Goal: Task Accomplishment & Management: Manage account settings

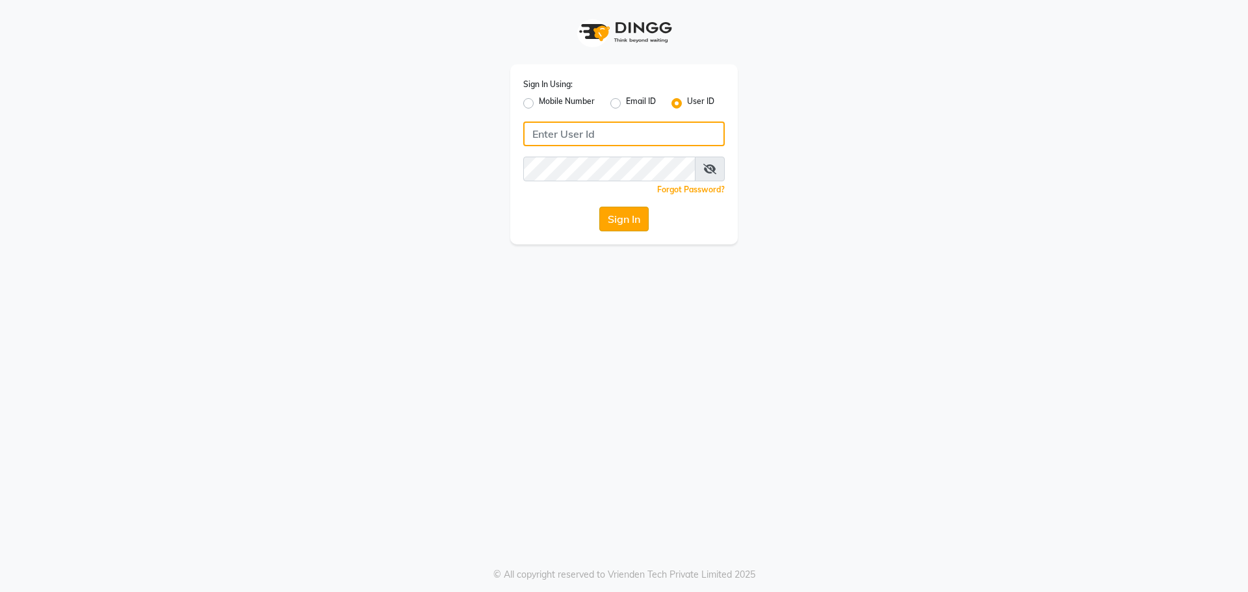
type input "benisalon"
click at [630, 211] on button "Sign In" at bounding box center [623, 219] width 49 height 25
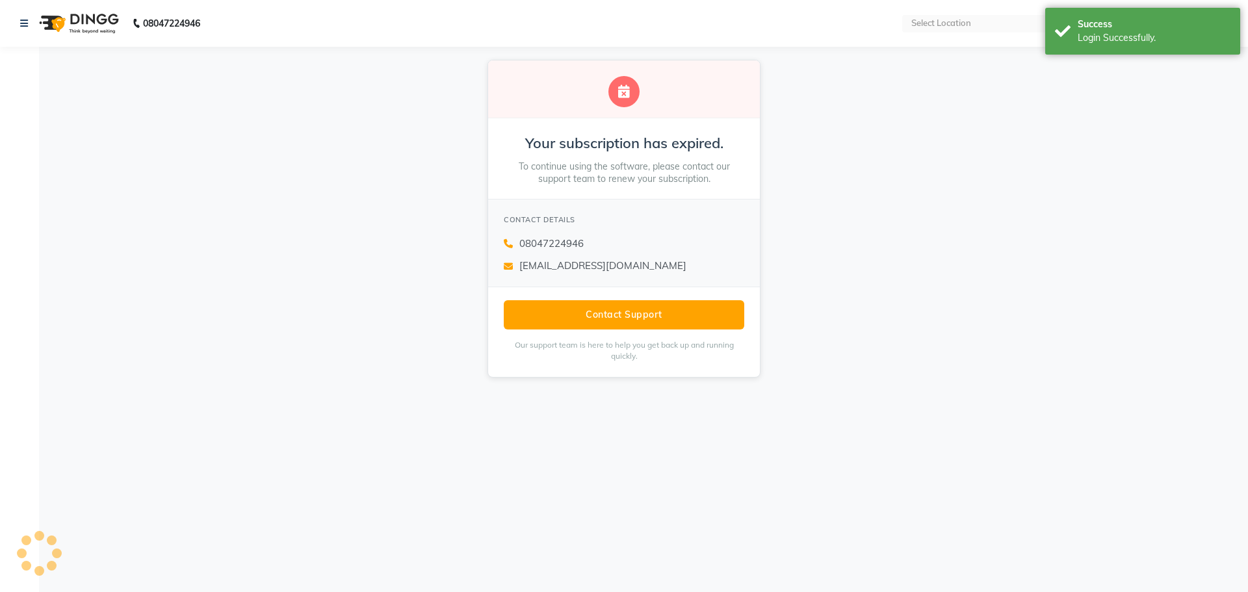
select select "en"
click at [1039, 199] on div "Your subscription has expired. To continue using the software, please contact o…" at bounding box center [624, 219] width 1248 height 344
